Goal: Information Seeking & Learning: Learn about a topic

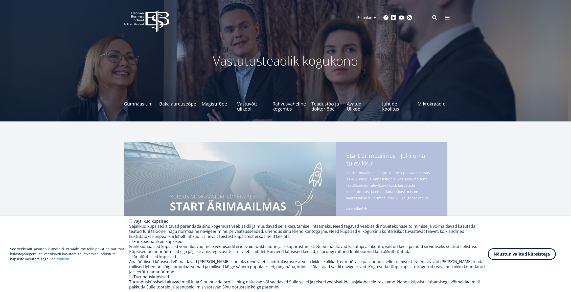
drag, startPoint x: 508, startPoint y: 251, endPoint x: 493, endPoint y: 245, distance: 16.5
click at [508, 251] on button "Nõustun valitud küpsistega" at bounding box center [522, 254] width 68 height 12
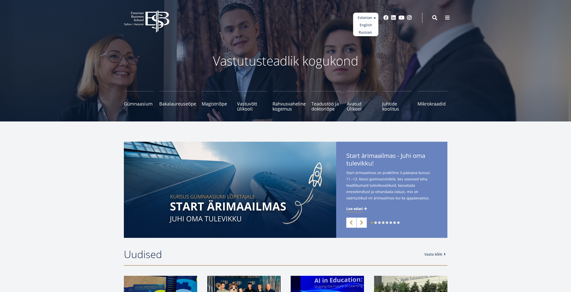
click at [370, 17] on ul "Estonian English Russian" at bounding box center [365, 25] width 25 height 24
click at [370, 35] on link "Russian" at bounding box center [365, 32] width 25 height 7
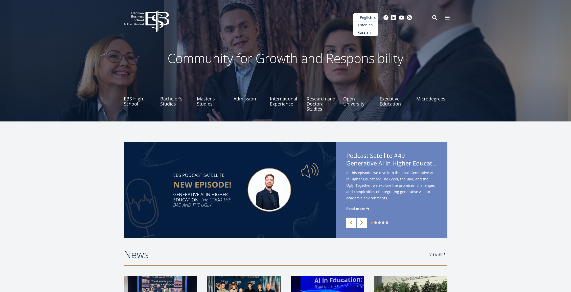
click at [366, 34] on link "Russian" at bounding box center [365, 32] width 25 height 7
click at [364, 33] on link "Russian" at bounding box center [365, 32] width 25 height 7
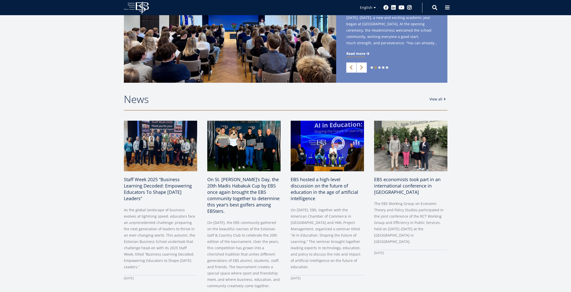
scroll to position [54, 0]
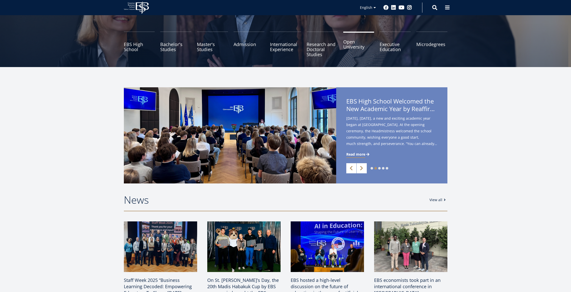
click at [352, 47] on link "Open University" at bounding box center [358, 44] width 31 height 25
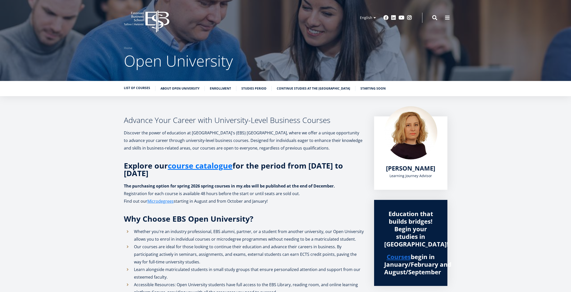
click at [137, 87] on link "List of Courses" at bounding box center [137, 87] width 26 height 5
click at [168, 89] on link "About Open University" at bounding box center [180, 87] width 39 height 5
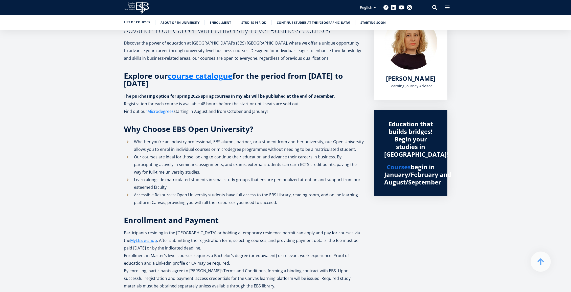
click at [143, 24] on link "List of Courses" at bounding box center [137, 22] width 26 height 5
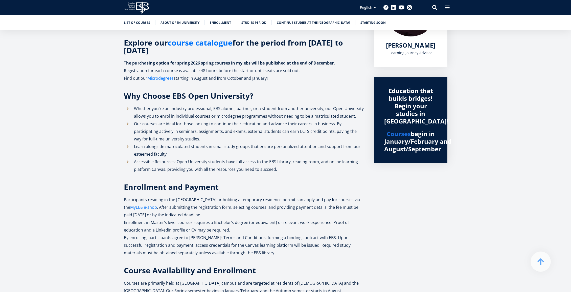
click at [216, 41] on link "course catalogue" at bounding box center [200, 43] width 65 height 8
